Goal: Information Seeking & Learning: Learn about a topic

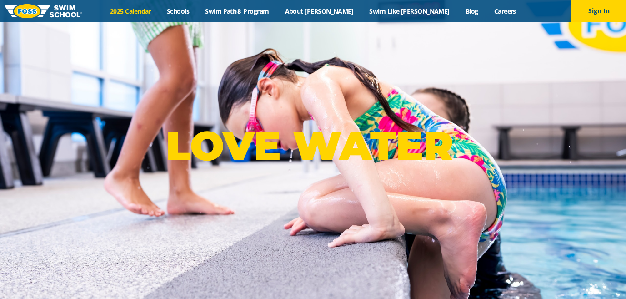
click at [152, 11] on link "2025 Calendar" at bounding box center [130, 11] width 57 height 9
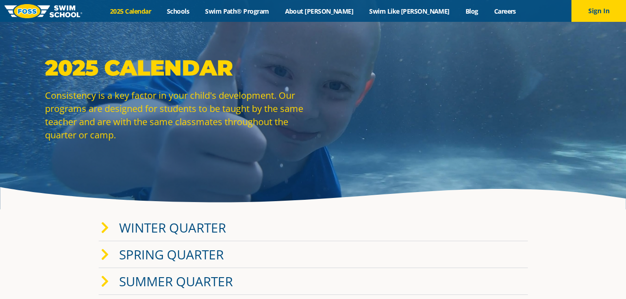
click at [224, 232] on link "Winter Quarter" at bounding box center [172, 227] width 107 height 17
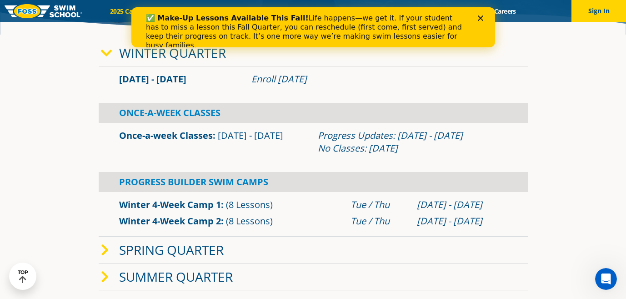
scroll to position [199, 0]
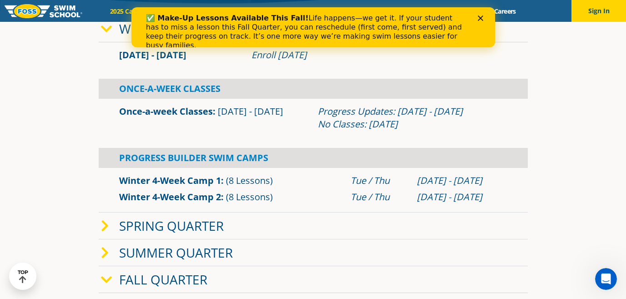
drag, startPoint x: 275, startPoint y: 276, endPoint x: 279, endPoint y: 272, distance: 5.8
click at [275, 276] on div "Fall Quarter" at bounding box center [313, 279] width 429 height 27
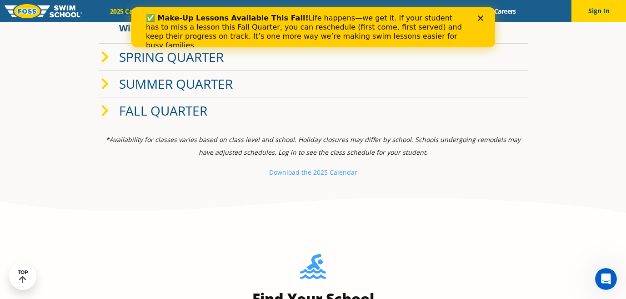
click at [167, 106] on link "Fall Quarter" at bounding box center [163, 110] width 88 height 17
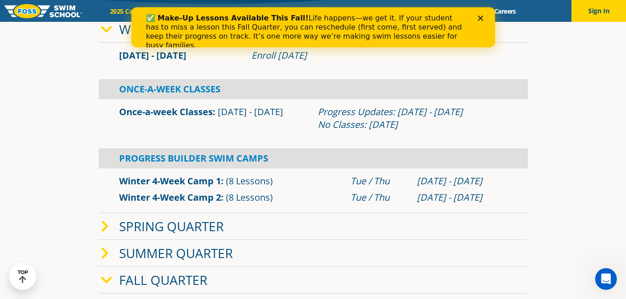
scroll to position [143, 0]
